Goal: Transaction & Acquisition: Purchase product/service

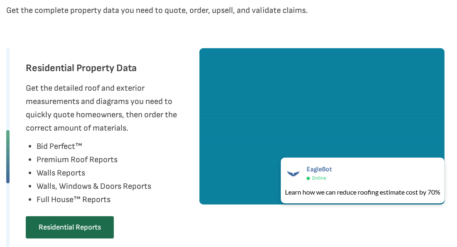
scroll to position [582, 0]
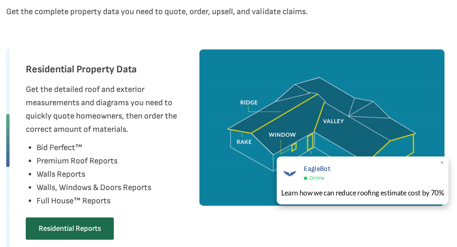
click at [442, 162] on span "×" at bounding box center [442, 163] width 5 height 9
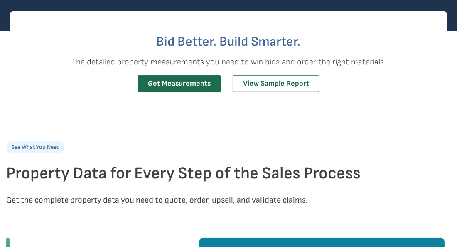
scroll to position [391, 0]
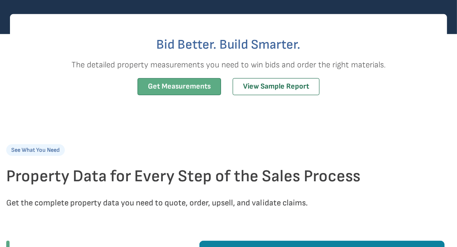
click at [195, 86] on link "Get Measurements" at bounding box center [180, 86] width 84 height 17
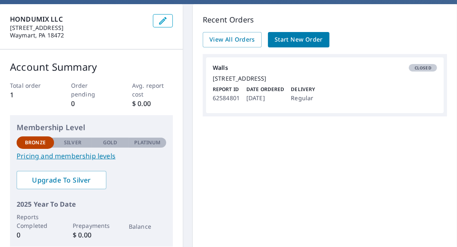
scroll to position [77, 0]
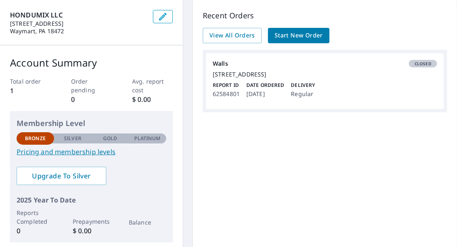
click at [73, 151] on link "Pricing and membership levels" at bounding box center [92, 152] width 150 height 10
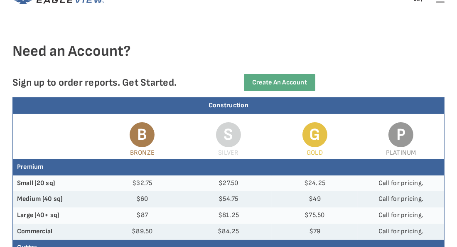
scroll to position [38, 0]
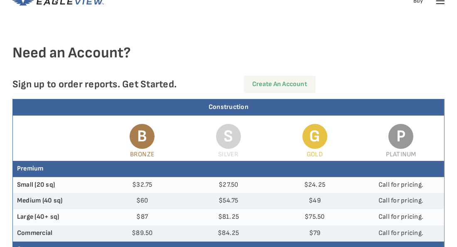
click at [280, 83] on link "Create an Account" at bounding box center [279, 84] width 71 height 17
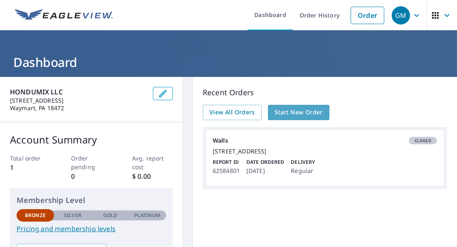
click at [289, 110] on span "Start New Order" at bounding box center [299, 112] width 48 height 10
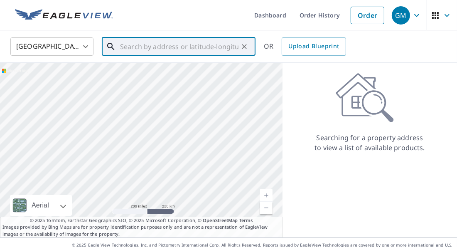
click at [125, 46] on input "text" at bounding box center [179, 46] width 118 height 23
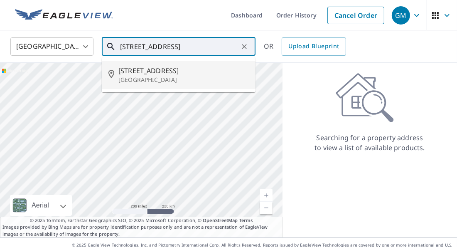
click at [150, 74] on span "[STREET_ADDRESS]" at bounding box center [183, 71] width 130 height 10
type input "[STREET_ADDRESS]"
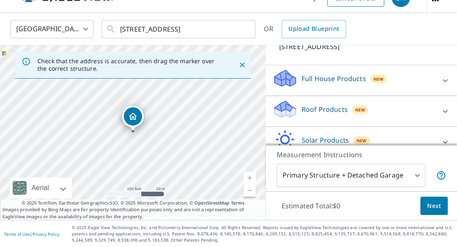
scroll to position [69, 0]
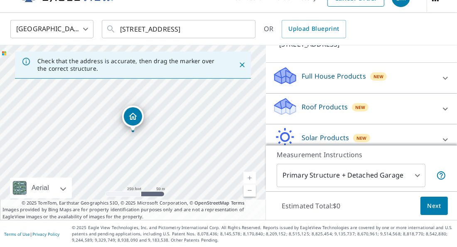
click at [343, 81] on p "Full House Products" at bounding box center [334, 76] width 64 height 10
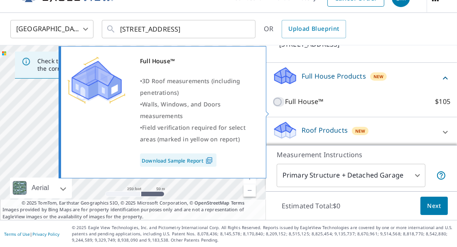
click at [274, 107] on input "Full House™ $105" at bounding box center [279, 102] width 12 height 10
checkbox input "true"
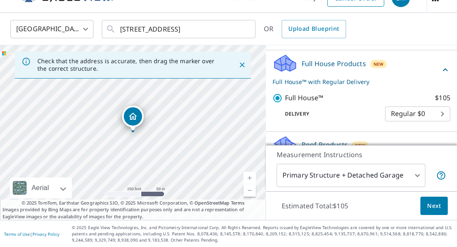
scroll to position [86, 0]
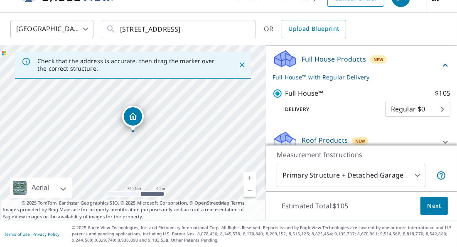
click at [440, 117] on body "GM GM Dashboard Order History Cancel Order GM [GEOGRAPHIC_DATA] [GEOGRAPHIC_DAT…" at bounding box center [228, 123] width 457 height 247
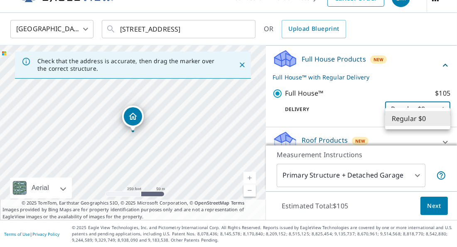
click at [440, 117] on li "Regular $0" at bounding box center [417, 118] width 65 height 15
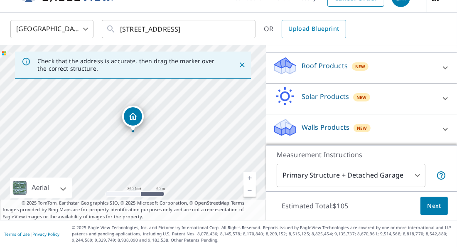
scroll to position [169, 0]
click at [442, 205] on button "Next" at bounding box center [433, 206] width 27 height 19
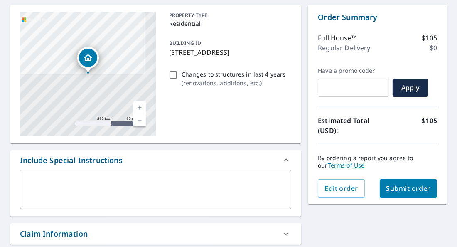
scroll to position [57, 0]
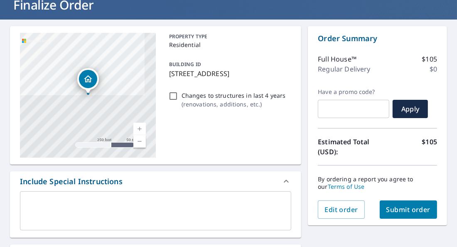
click at [400, 207] on span "Submit order" at bounding box center [408, 209] width 44 height 9
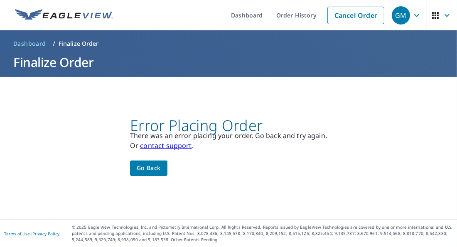
scroll to position [0, 0]
click at [162, 145] on link "contact support" at bounding box center [166, 145] width 52 height 9
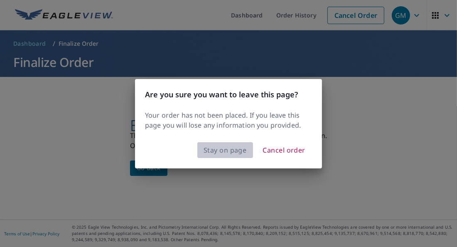
click at [236, 149] on span "Stay on page" at bounding box center [225, 150] width 43 height 12
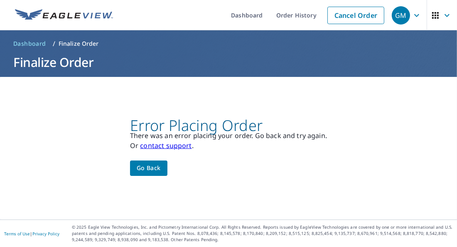
click at [184, 144] on link "contact support" at bounding box center [166, 145] width 52 height 9
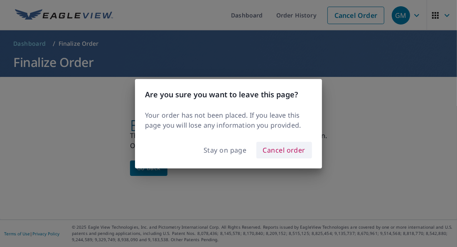
click at [295, 149] on span "Cancel order" at bounding box center [284, 150] width 43 height 12
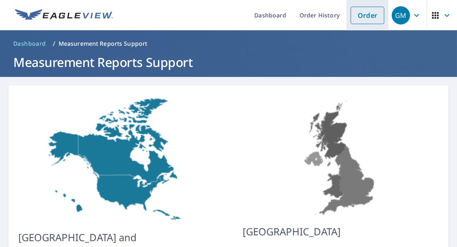
click at [361, 16] on link "Order" at bounding box center [368, 15] width 34 height 17
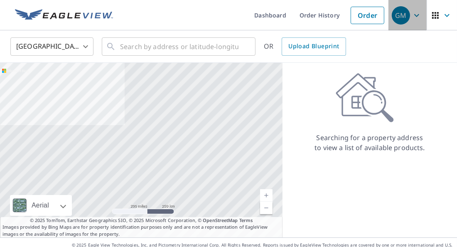
click at [418, 13] on icon "button" at bounding box center [417, 15] width 10 height 10
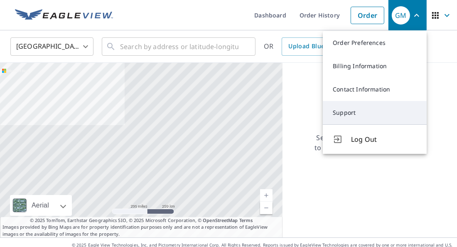
click at [354, 113] on link "Support" at bounding box center [375, 112] width 104 height 23
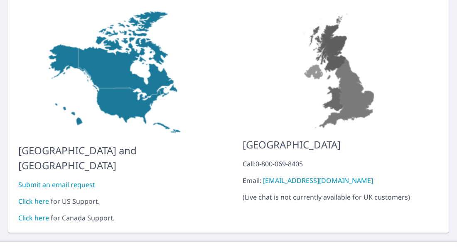
scroll to position [90, 0]
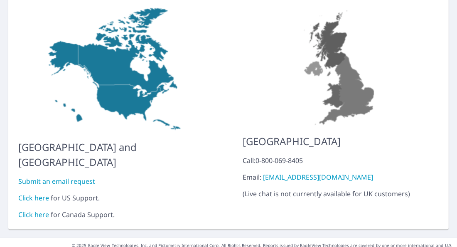
click at [32, 193] on link "Click here" at bounding box center [33, 197] width 31 height 9
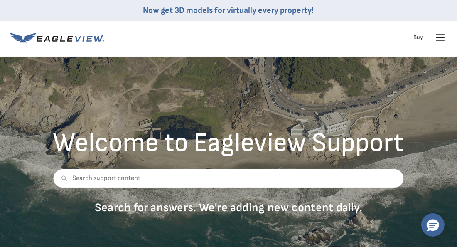
click at [440, 37] on icon at bounding box center [441, 37] width 8 height 0
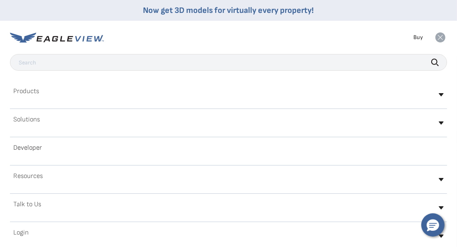
click at [440, 37] on icon at bounding box center [440, 37] width 10 height 10
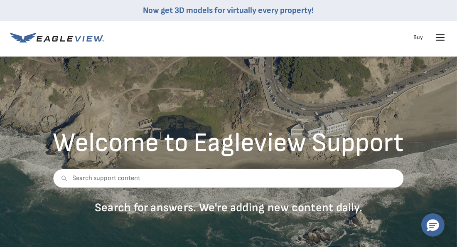
click at [440, 37] on icon at bounding box center [441, 37] width 8 height 0
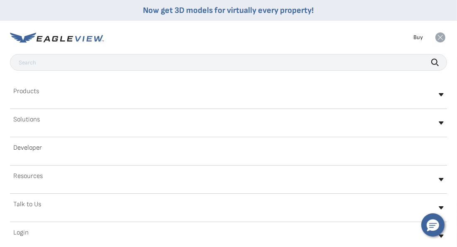
click at [22, 204] on h2 "Talk to Us" at bounding box center [27, 204] width 28 height 7
